Goal: Find contact information: Find contact information

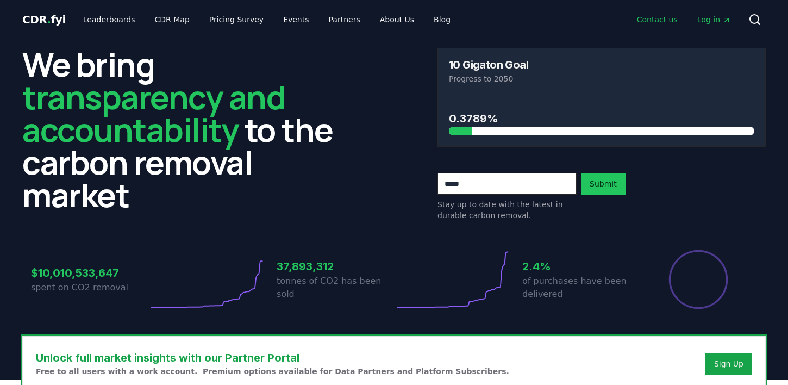
click at [659, 21] on link "Contact us" at bounding box center [657, 20] width 58 height 20
click at [653, 18] on link "Contact us" at bounding box center [657, 20] width 58 height 20
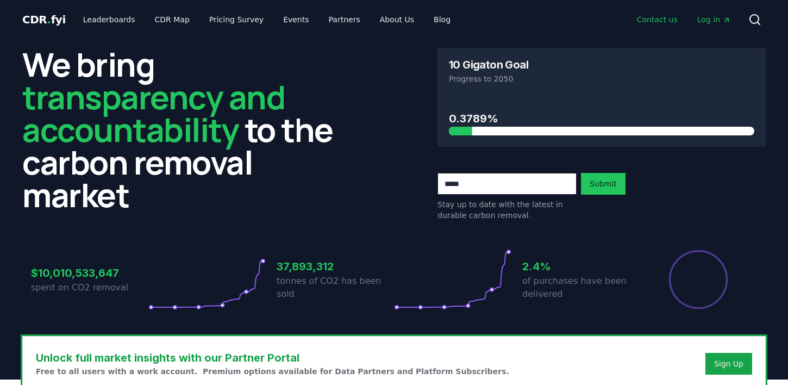
click at [653, 18] on link "Contact us" at bounding box center [657, 20] width 58 height 20
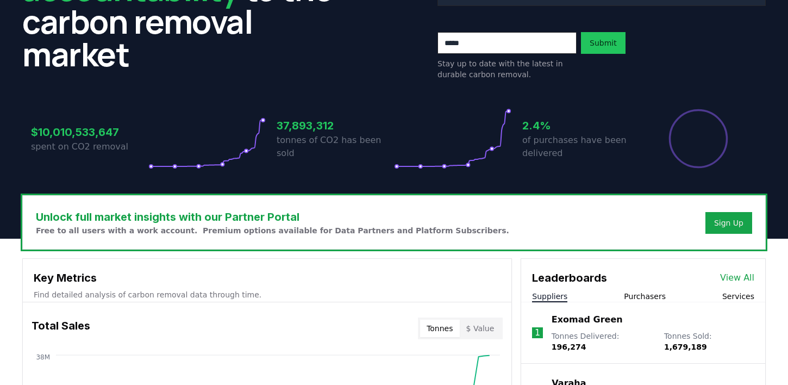
scroll to position [144, 0]
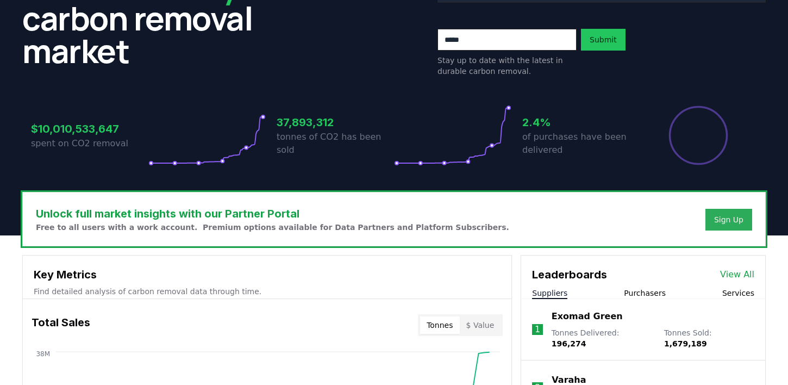
click at [721, 222] on div "Sign Up" at bounding box center [728, 219] width 29 height 11
